Goal: Information Seeking & Learning: Learn about a topic

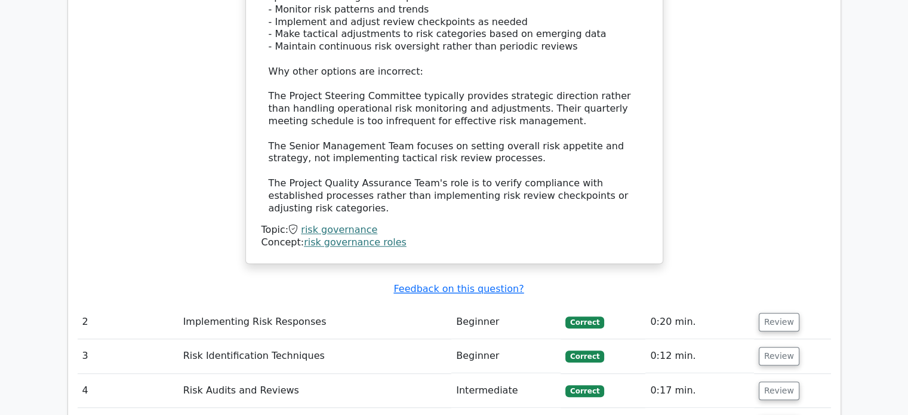
scroll to position [1283, 0]
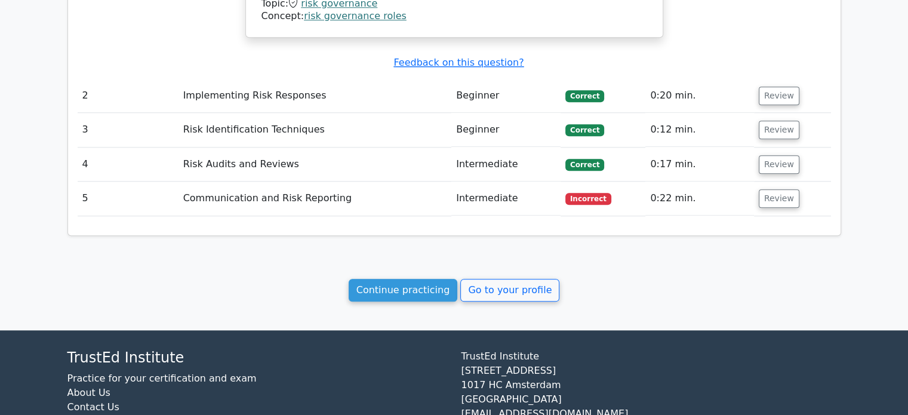
click at [407, 279] on link "Continue practicing" at bounding box center [403, 290] width 109 height 23
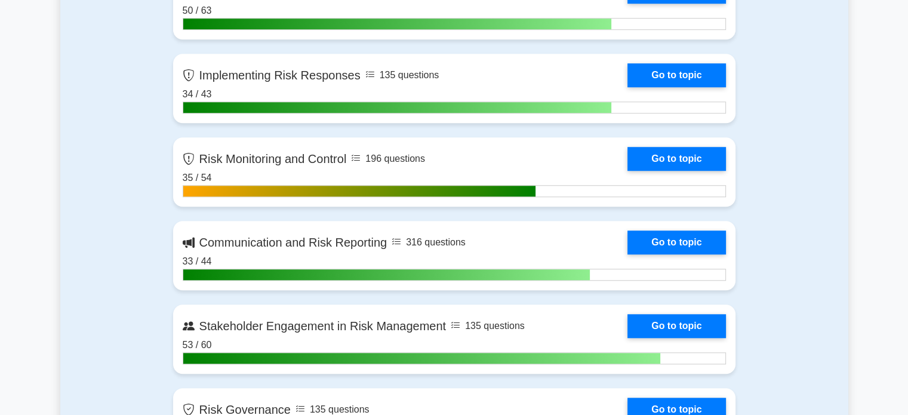
scroll to position [1027, 0]
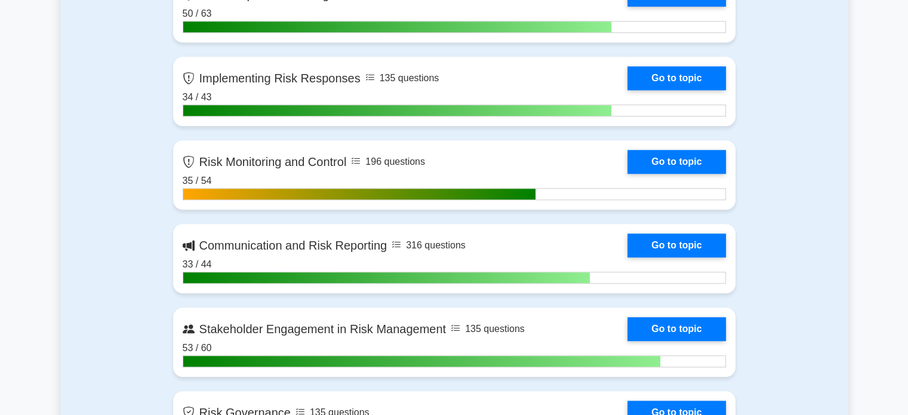
click at [699, 162] on link "Go to topic" at bounding box center [677, 162] width 98 height 24
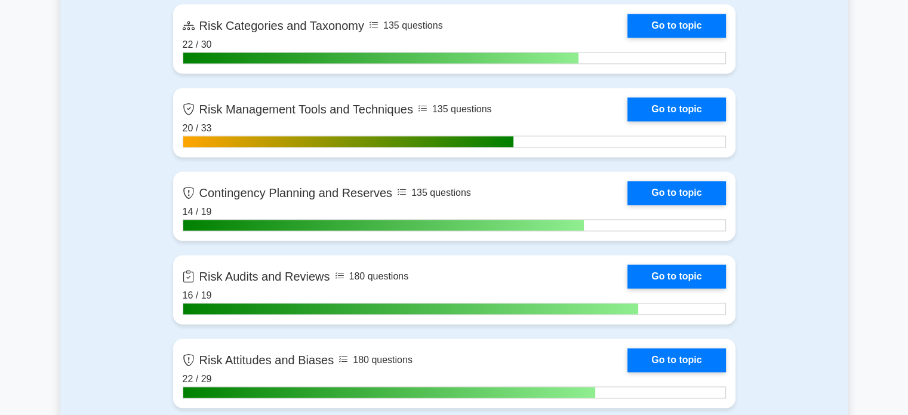
scroll to position [1675, 0]
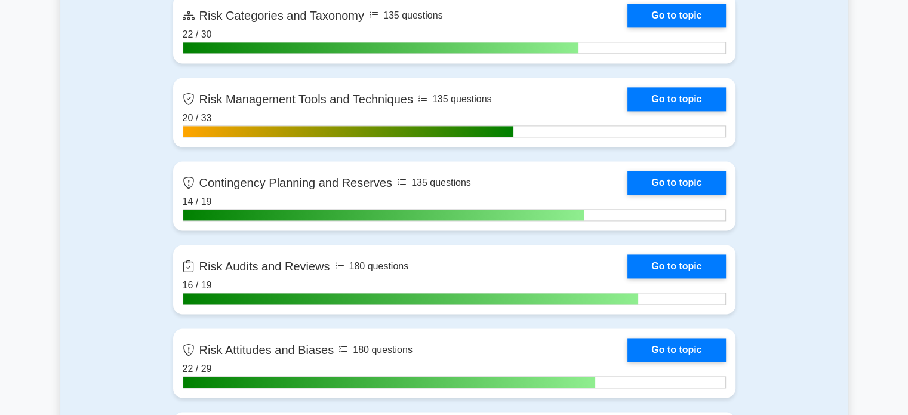
click at [697, 98] on link "Go to topic" at bounding box center [677, 99] width 98 height 24
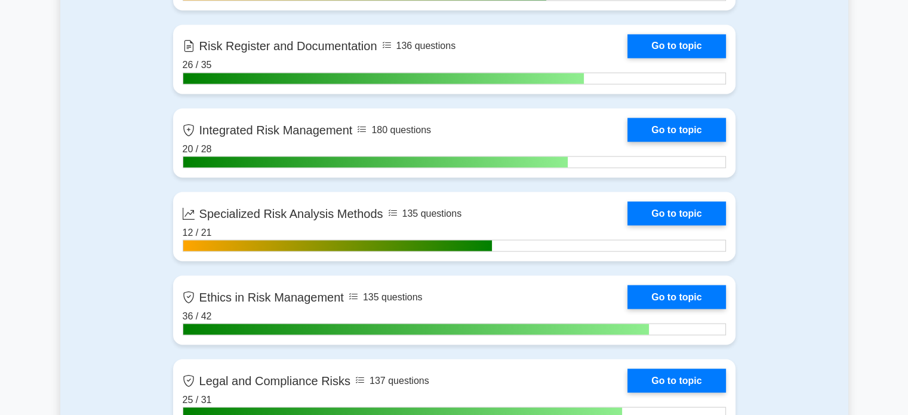
scroll to position [2149, 0]
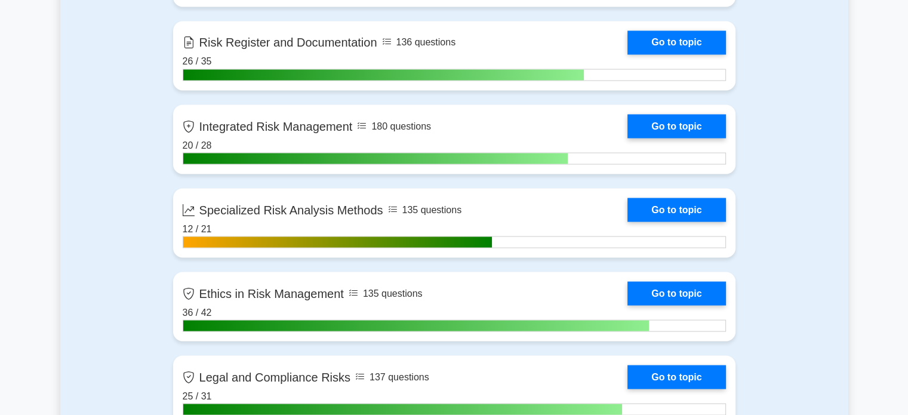
click at [688, 208] on link "Go to topic" at bounding box center [677, 210] width 98 height 24
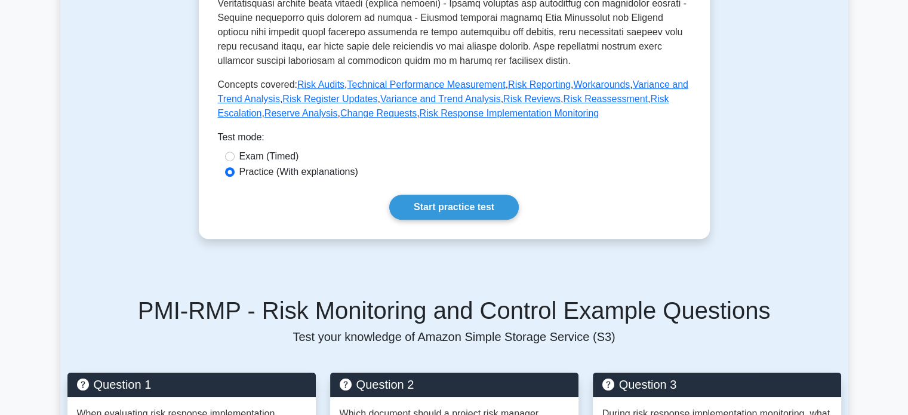
scroll to position [502, 0]
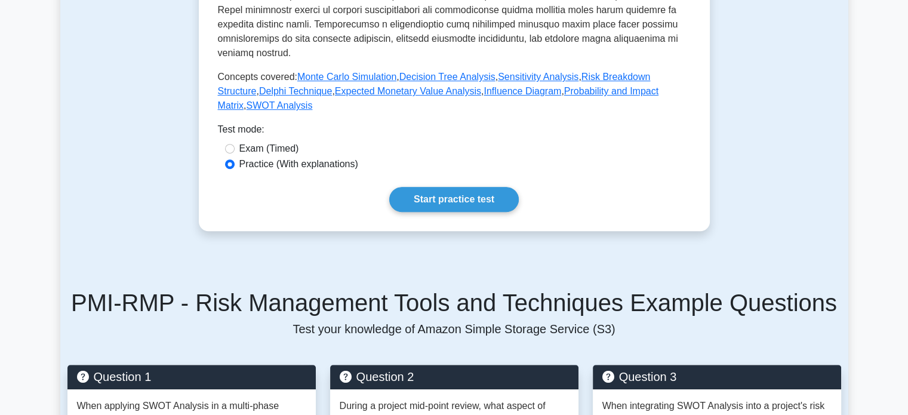
scroll to position [543, 0]
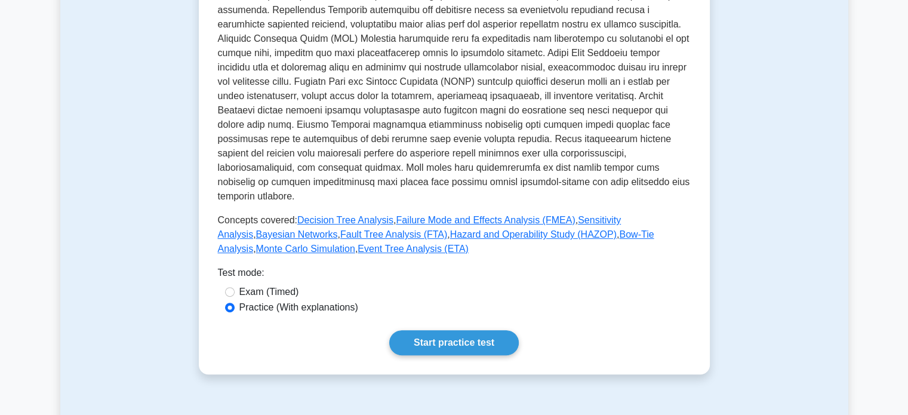
scroll to position [385, 0]
click at [338, 229] on link "Bayesian Networks" at bounding box center [297, 234] width 82 height 10
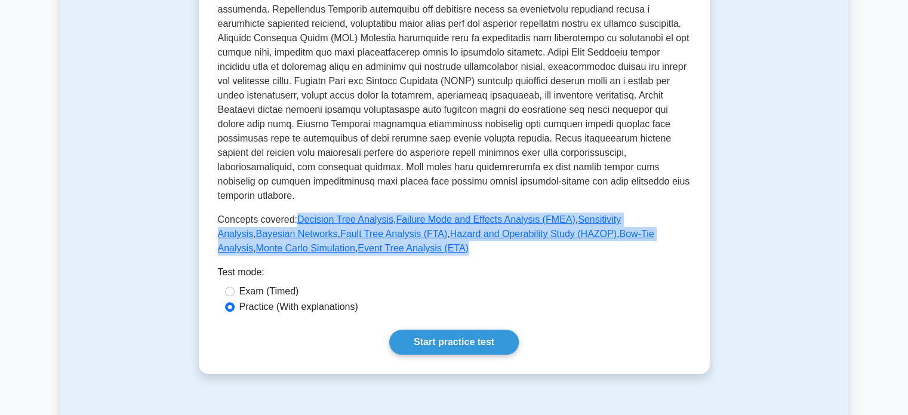
drag, startPoint x: 336, startPoint y: 234, endPoint x: 294, endPoint y: 202, distance: 51.9
click at [294, 213] on p "Concepts covered: Decision Tree Analysis , Failure Mode and Effects Analysis (F…" at bounding box center [454, 234] width 473 height 43
copy p "Decision Tree Analysis , Failure Mode and Effects Analysis (FMEA) , Sensitivity…"
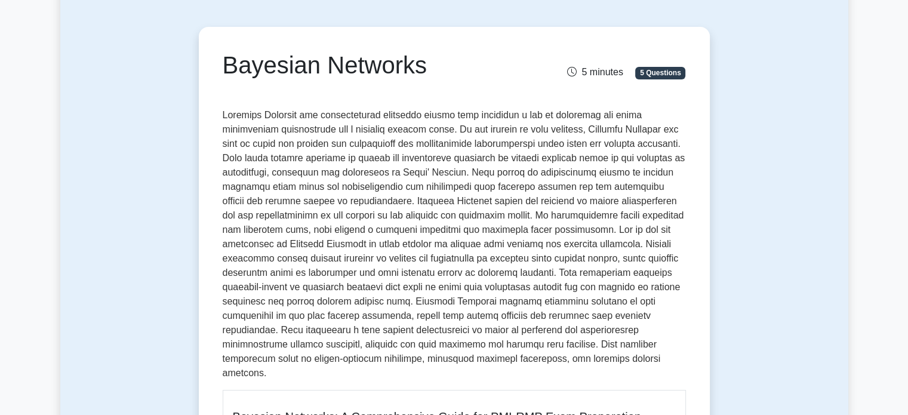
scroll to position [93, 0]
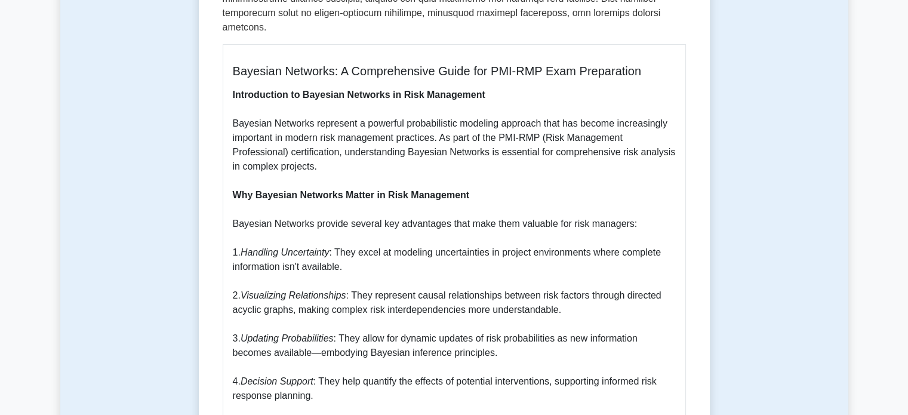
scroll to position [437, 0]
